Goal: Find specific page/section: Find specific page/section

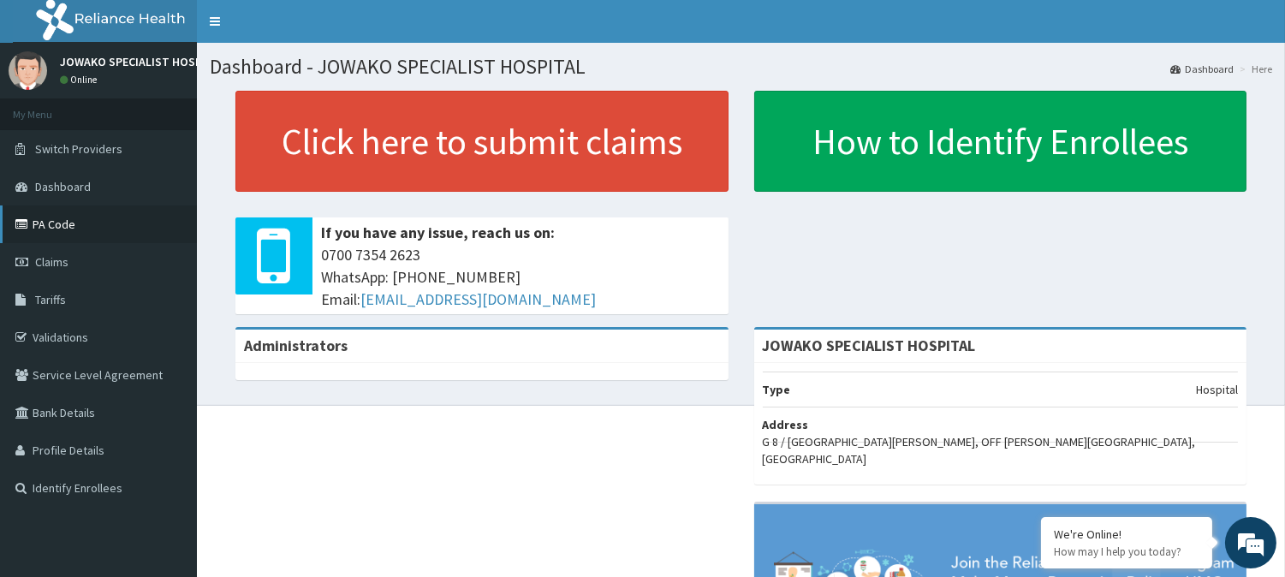
click at [99, 211] on link "PA Code" at bounding box center [98, 224] width 197 height 38
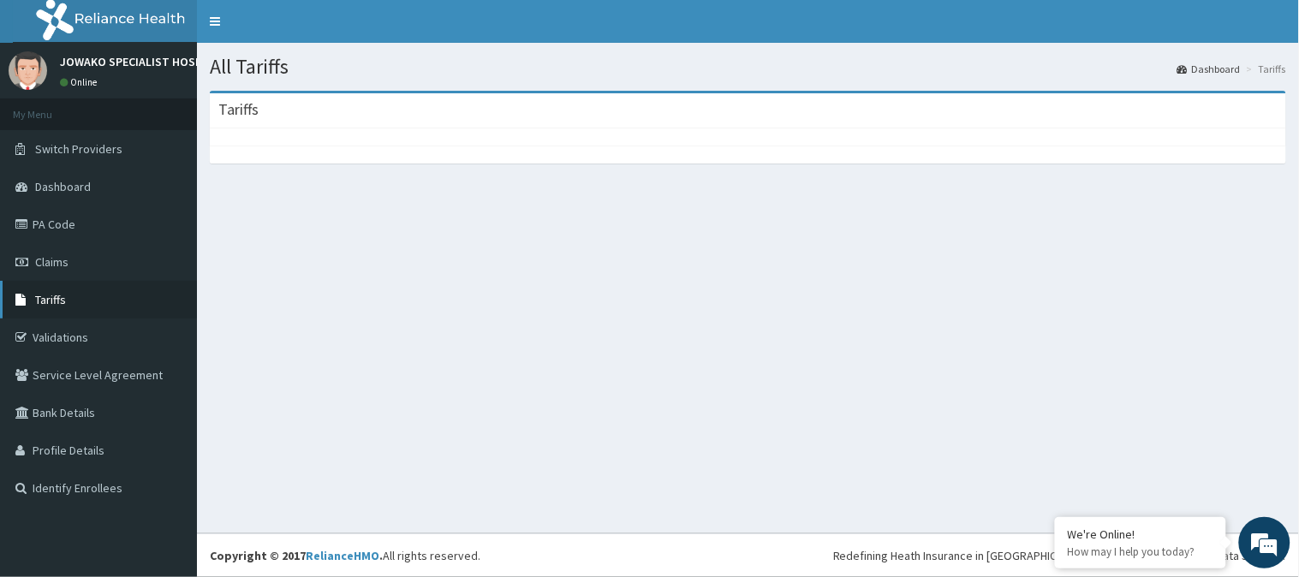
click at [41, 293] on span "Tariffs" at bounding box center [50, 299] width 31 height 15
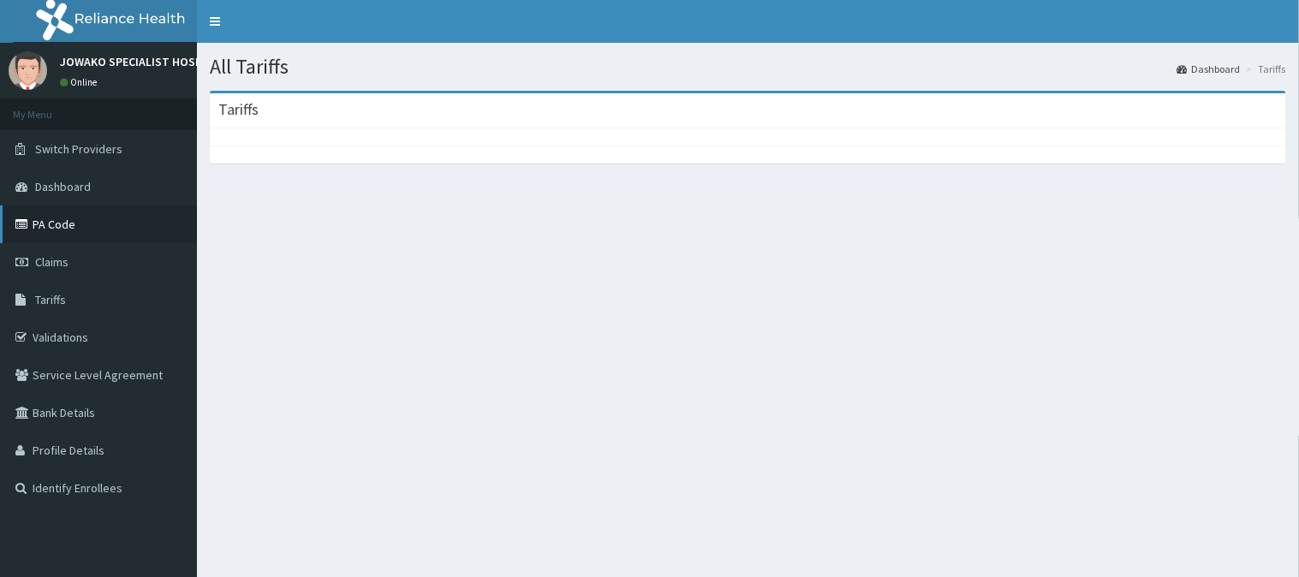
click at [21, 229] on icon at bounding box center [23, 224] width 17 height 12
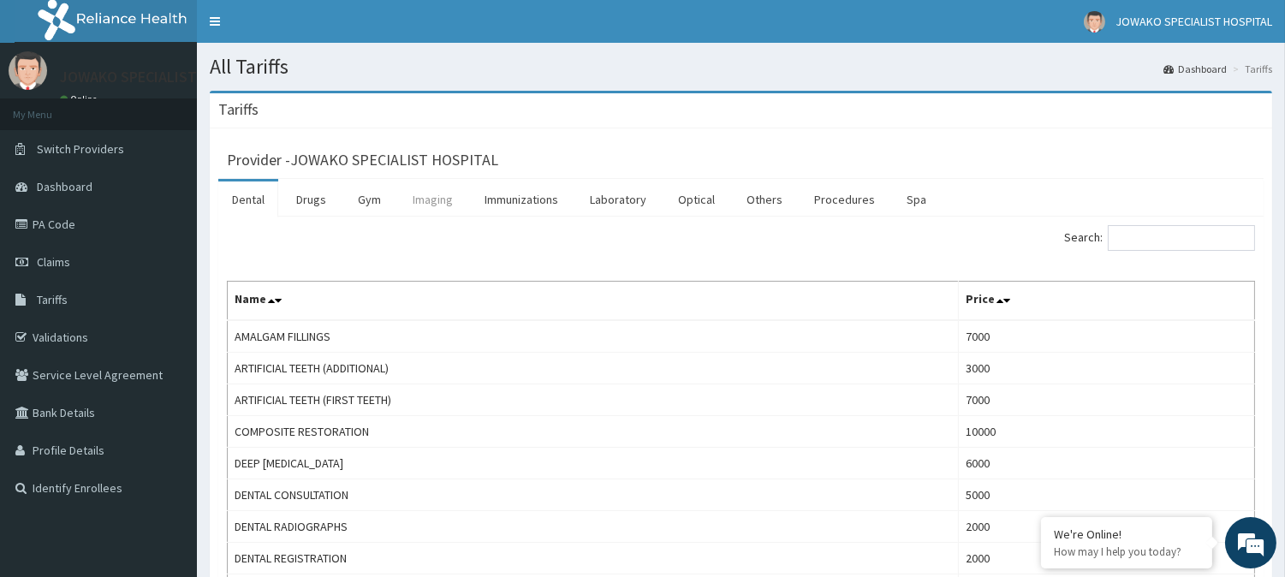
click at [440, 212] on link "Imaging" at bounding box center [433, 199] width 68 height 36
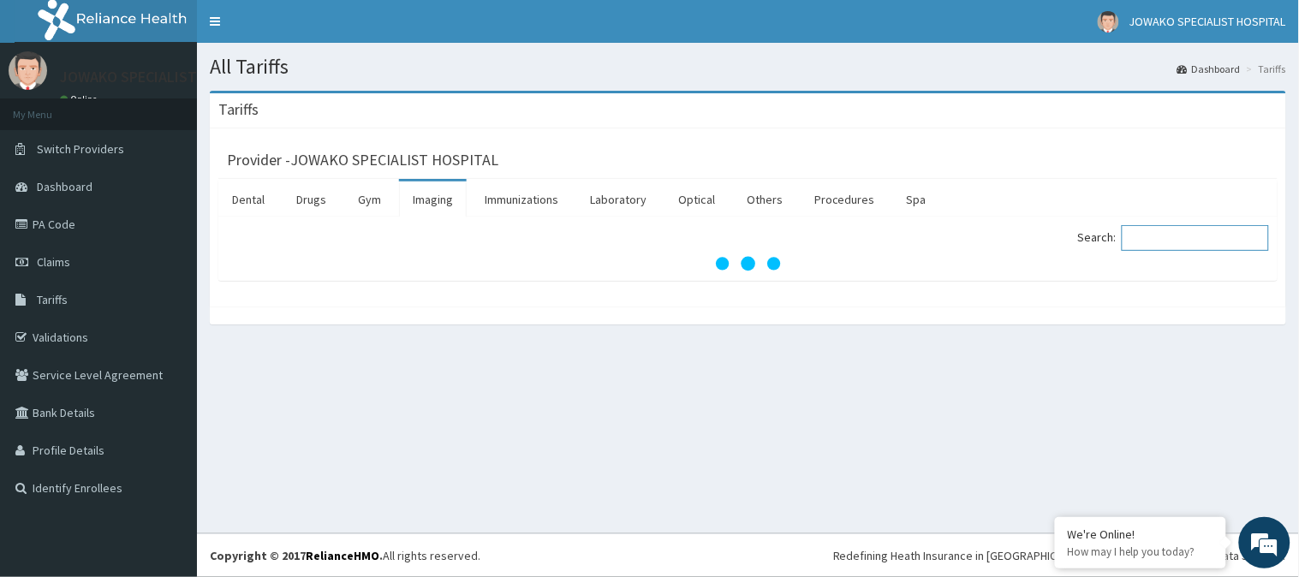
click at [1180, 241] on input "Search:" at bounding box center [1194, 238] width 147 height 26
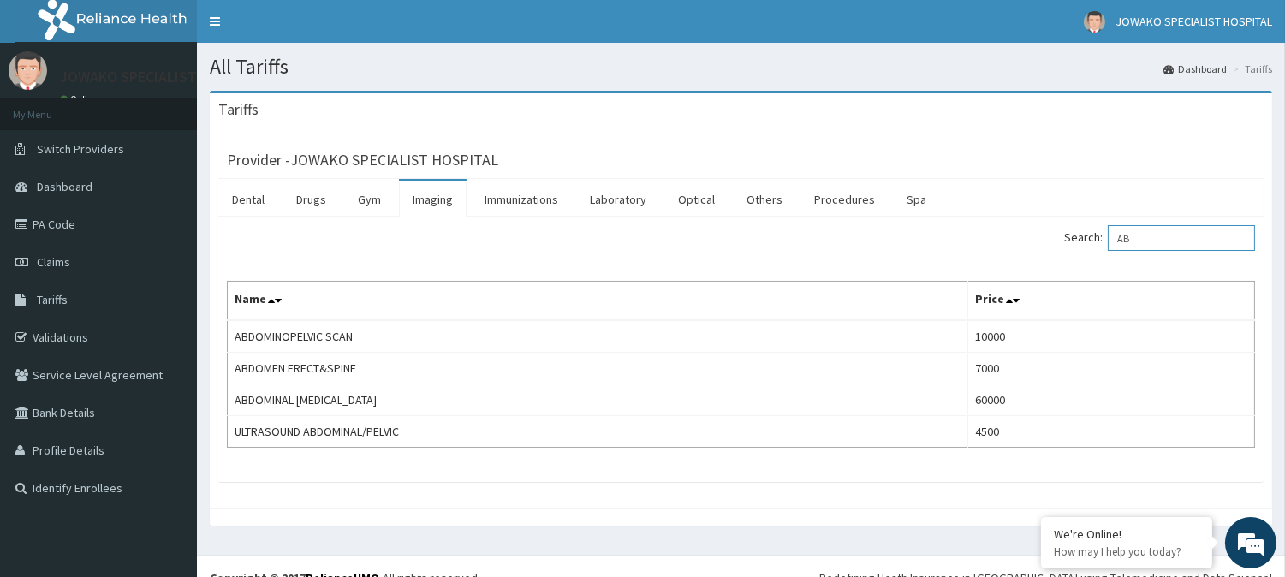
type input "A"
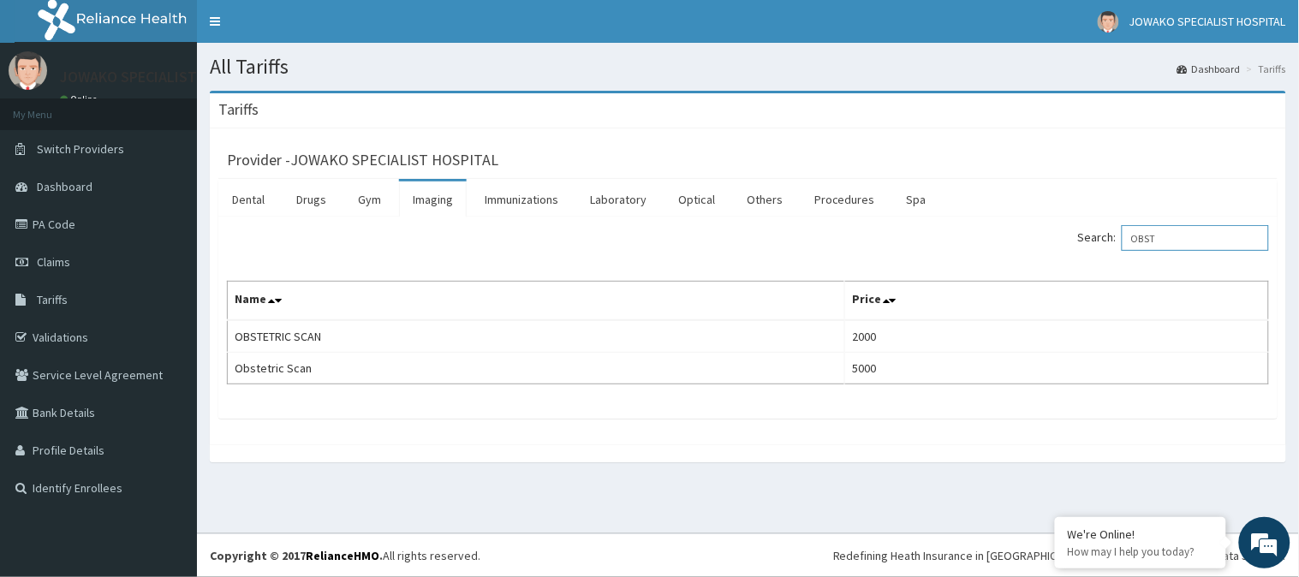
type input "OBST"
click at [72, 335] on link "Validations" at bounding box center [98, 337] width 197 height 38
